Goal: Complete application form

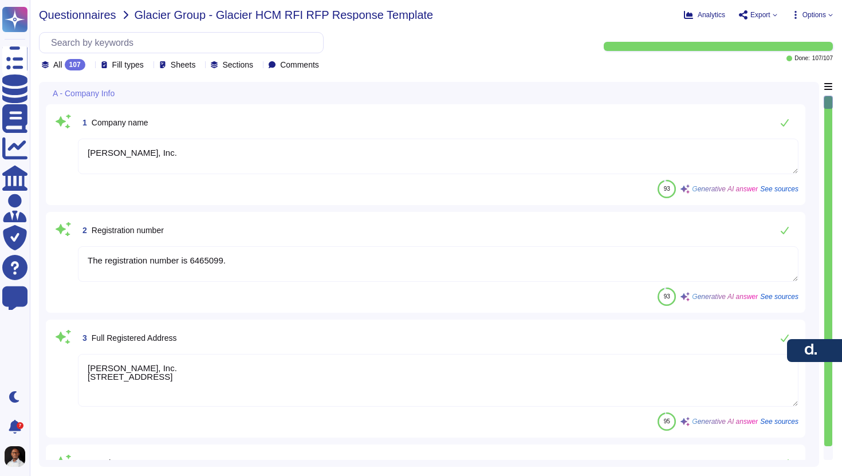
type textarea "[PERSON_NAME], Inc."
type textarea "The registration number is 6465099."
type textarea "[PERSON_NAME], Inc. [STREET_ADDRESS]"
type textarea "[PERSON_NAME] headquarters is located in the [GEOGRAPHIC_DATA]."
type textarea "- Parent Company: [PERSON_NAME], Inc. - [PERSON_NAME] is privately owned, with …"
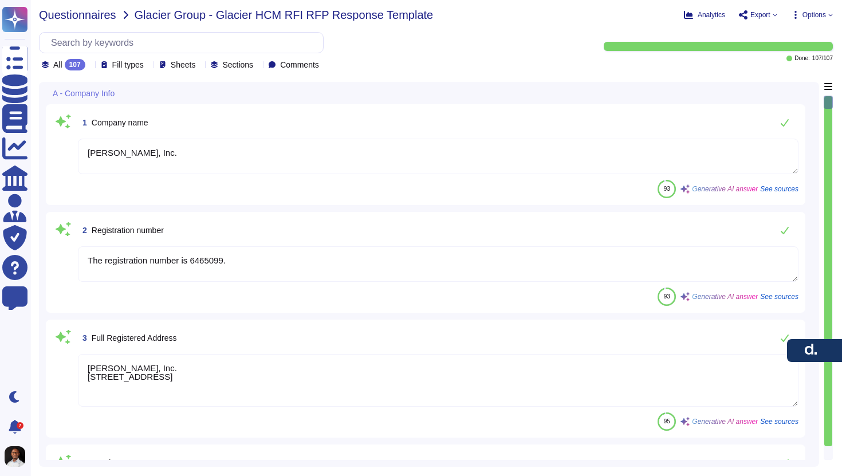
type textarea "The website can be found at [URL][DOMAIN_NAME][PERSON_NAME]."
click at [87, 18] on span "Questionnaires" at bounding box center [77, 14] width 77 height 11
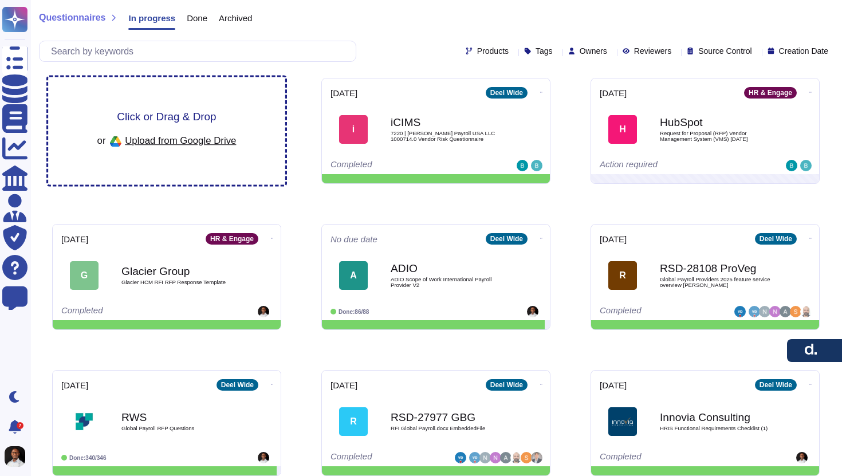
click at [178, 118] on span "Click or Drag & Drop" at bounding box center [166, 116] width 99 height 11
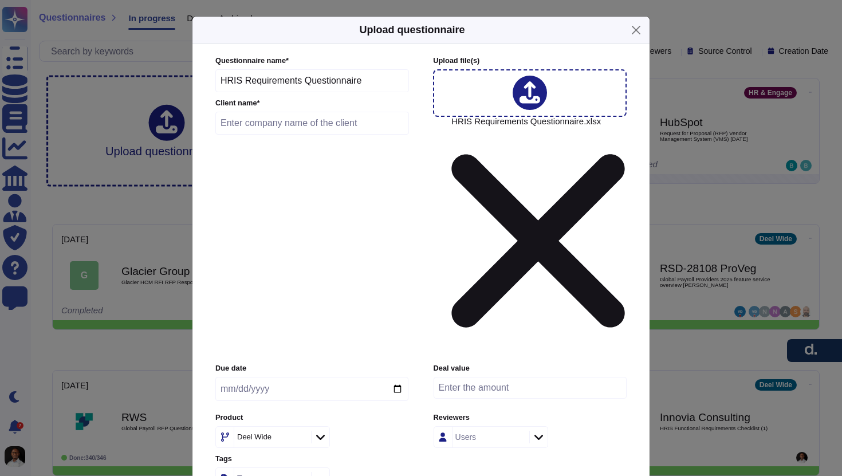
click at [283, 377] on input "date" at bounding box center [311, 389] width 193 height 24
click at [324, 435] on icon at bounding box center [320, 437] width 9 height 5
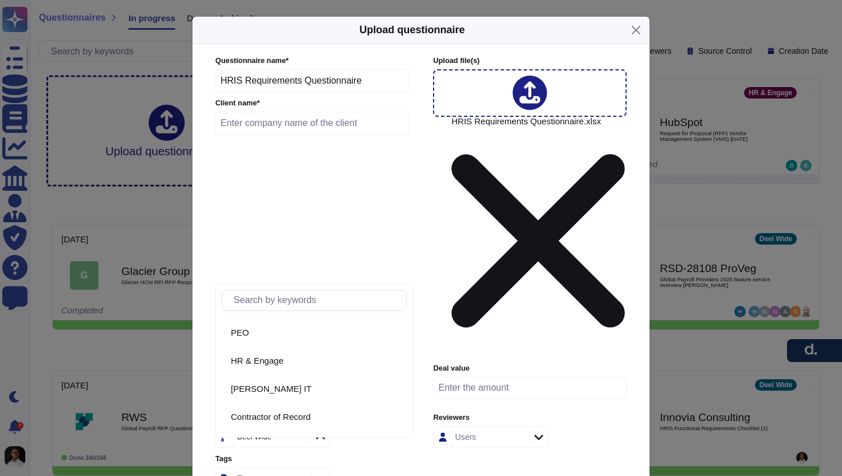
scroll to position [112, 0]
click at [275, 358] on span "HR & Engage" at bounding box center [257, 358] width 53 height 10
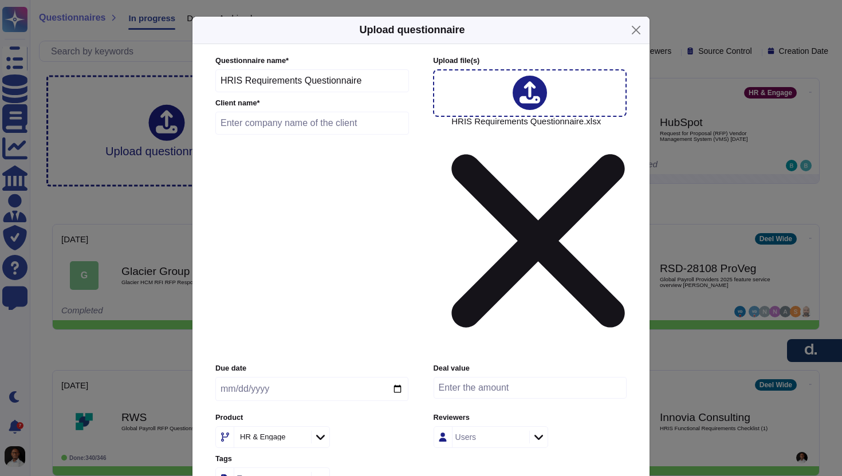
click at [325, 432] on icon at bounding box center [320, 437] width 9 height 11
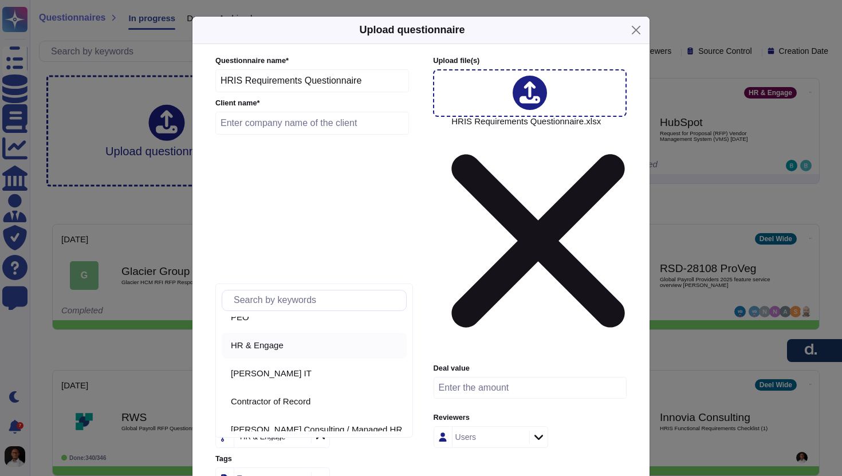
scroll to position [140, 0]
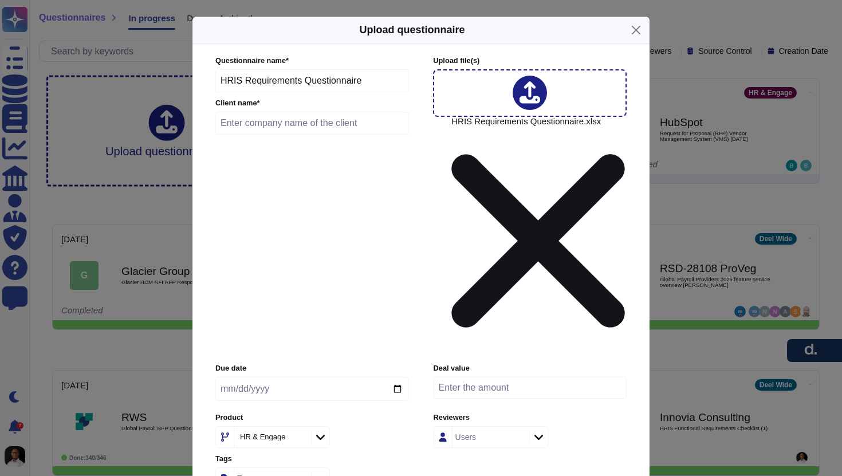
click at [376, 365] on label "Due date" at bounding box center [311, 368] width 193 height 7
click at [527, 377] on input "number" at bounding box center [530, 388] width 193 height 22
click at [289, 135] on input "text" at bounding box center [312, 123] width 194 height 23
click at [307, 135] on input "text" at bounding box center [312, 123] width 194 height 23
type input "AEMG"
